Goal: Find specific page/section: Find specific page/section

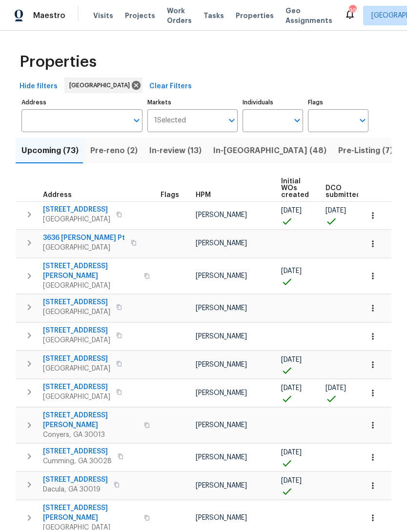
click at [268, 121] on input "Individuals" at bounding box center [265, 120] width 46 height 23
type input "kenroy"
click at [259, 159] on input "checkbox" at bounding box center [260, 151] width 20 height 20
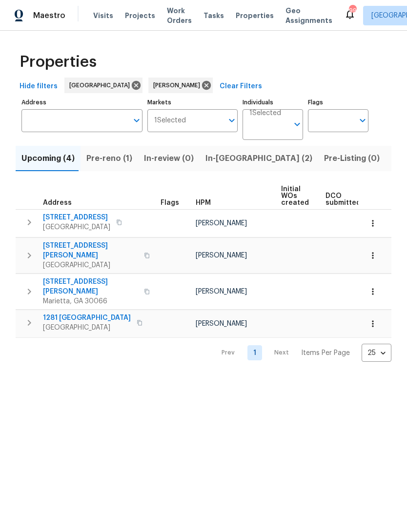
click at [225, 161] on span "In-reno (2)" at bounding box center [258, 159] width 107 height 14
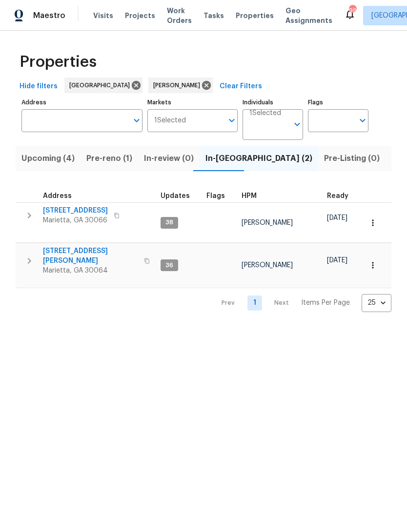
click at [73, 211] on span "692 Suholden Cir" at bounding box center [75, 211] width 65 height 10
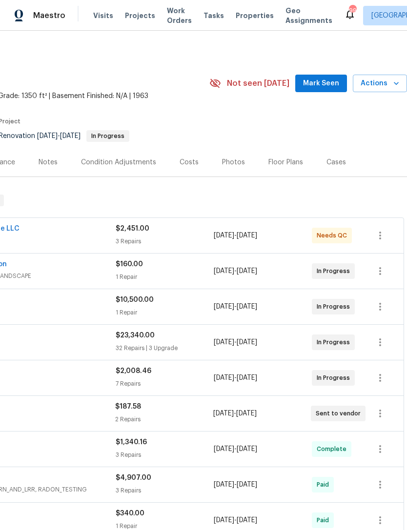
scroll to position [0, 144]
click at [321, 81] on span "Mark Seen" at bounding box center [321, 84] width 36 height 12
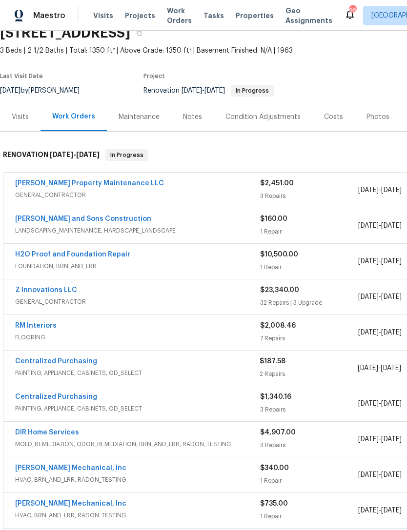
scroll to position [46, 0]
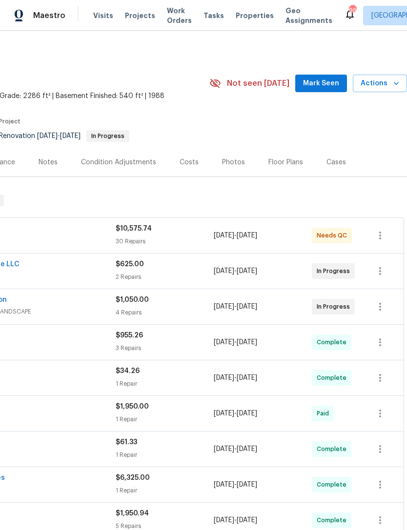
scroll to position [0, 144]
click at [330, 82] on span "Mark Seen" at bounding box center [321, 84] width 36 height 12
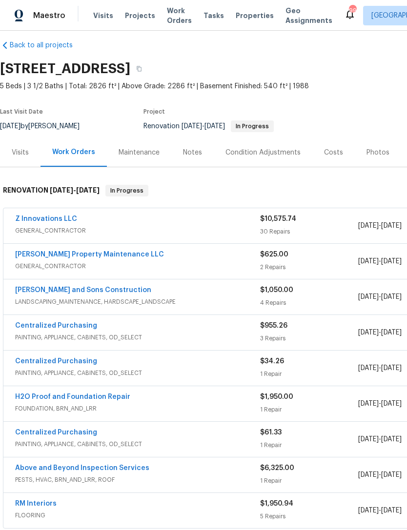
scroll to position [10, 0]
click at [17, 156] on div "Visits" at bounding box center [20, 153] width 17 height 10
